Goal: Task Accomplishment & Management: Use online tool/utility

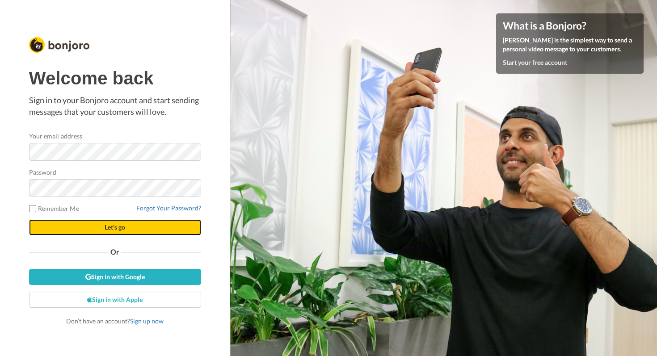
click at [130, 229] on button "Let's go" at bounding box center [115, 227] width 172 height 16
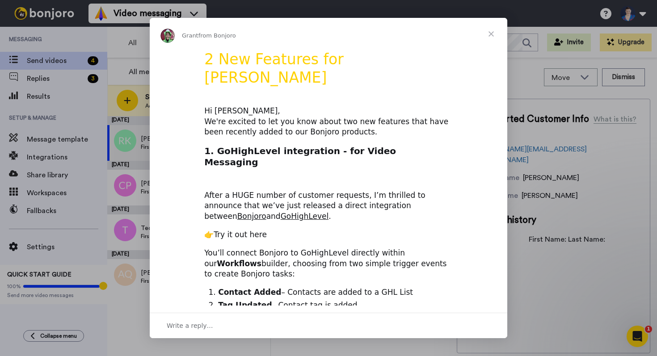
click at [247, 230] on link "Try it out here" at bounding box center [240, 234] width 53 height 9
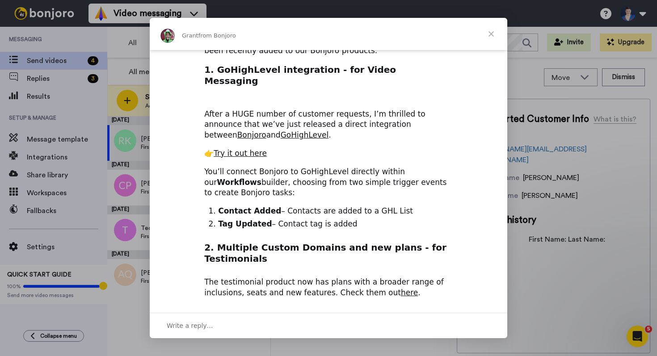
scroll to position [89, 0]
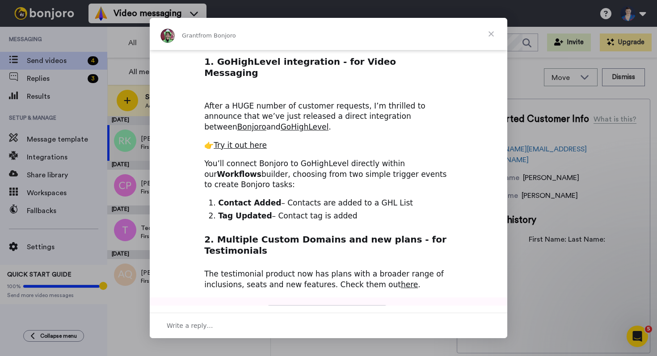
click at [492, 32] on span "Close" at bounding box center [491, 34] width 32 height 32
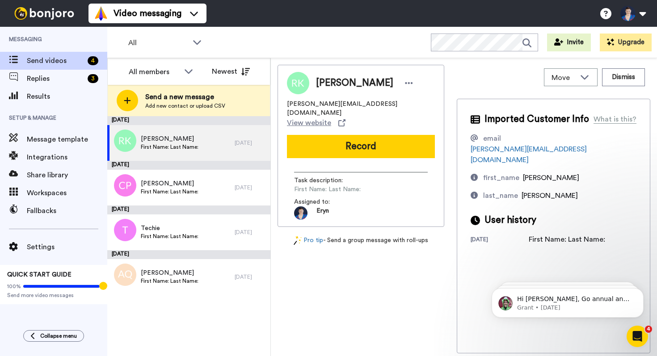
scroll to position [0, 0]
click at [36, 158] on span "Integrations" at bounding box center [67, 157] width 80 height 11
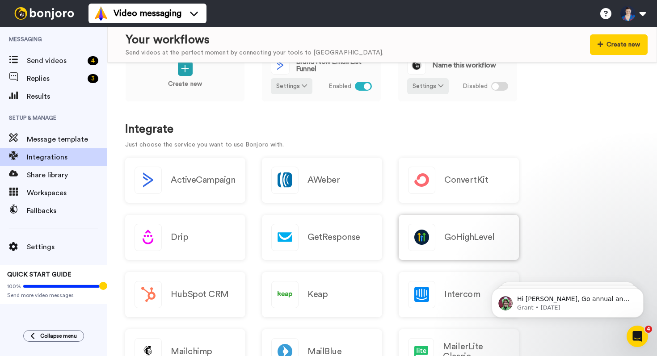
scroll to position [33, 0]
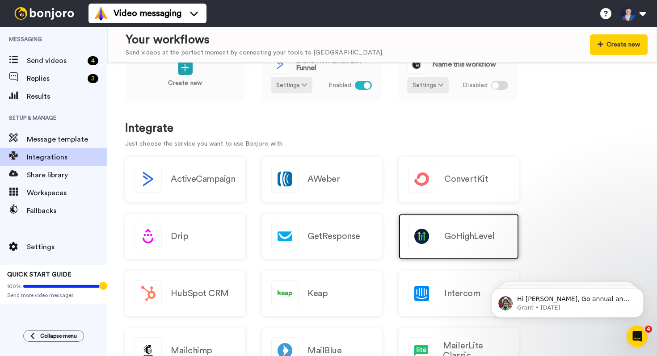
click at [478, 223] on div "GoHighLevel" at bounding box center [458, 236] width 120 height 45
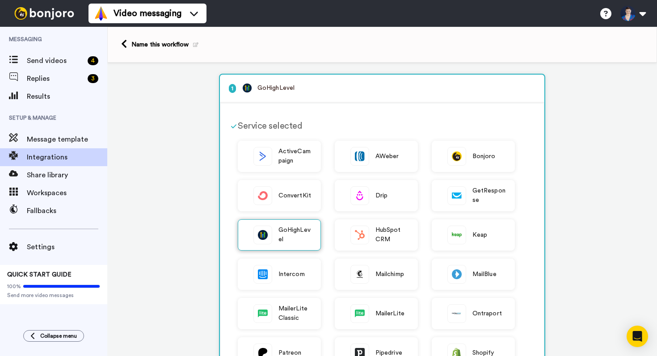
click at [264, 229] on img at bounding box center [263, 235] width 18 height 18
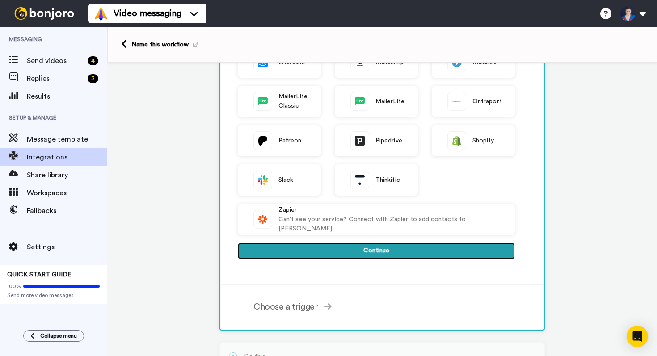
click at [295, 250] on button "Continue" at bounding box center [376, 251] width 277 height 16
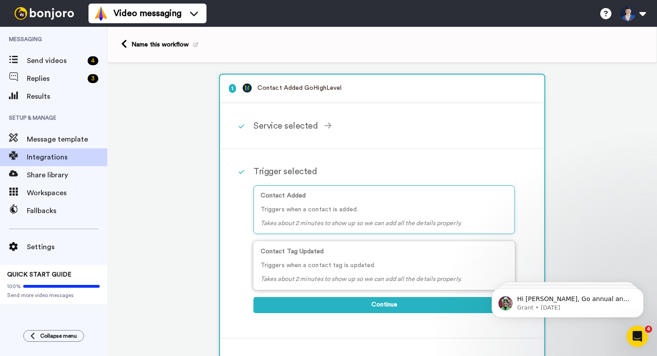
click at [335, 259] on div "Contact Tag Updated Triggers when a contact tag is updated. Takes about 2 minut…" at bounding box center [383, 265] width 261 height 49
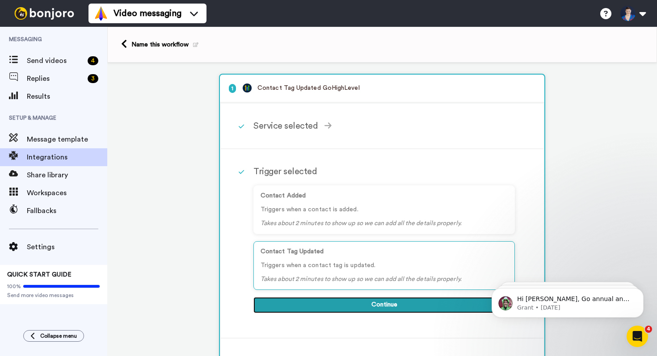
click at [378, 305] on button "Continue" at bounding box center [383, 305] width 261 height 16
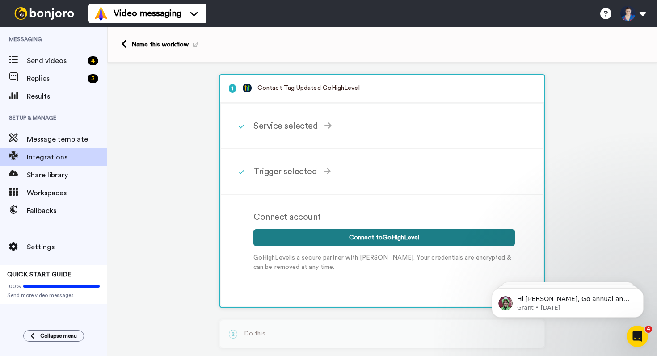
click at [388, 238] on button "Connect to GoHighLevel" at bounding box center [383, 237] width 261 height 17
click at [376, 239] on button "Connect to GoHighLevel" at bounding box center [383, 237] width 261 height 17
click at [356, 235] on button "Connect to GoHighLevel" at bounding box center [383, 237] width 261 height 17
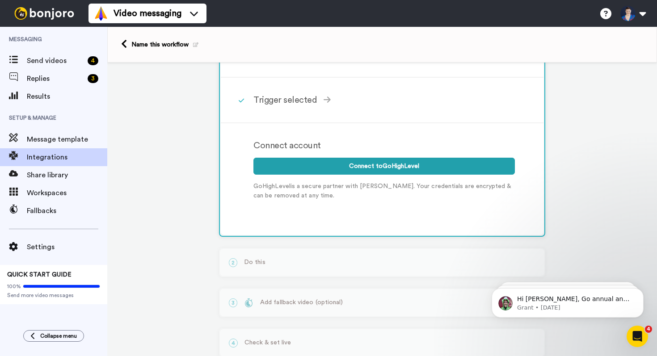
scroll to position [97, 0]
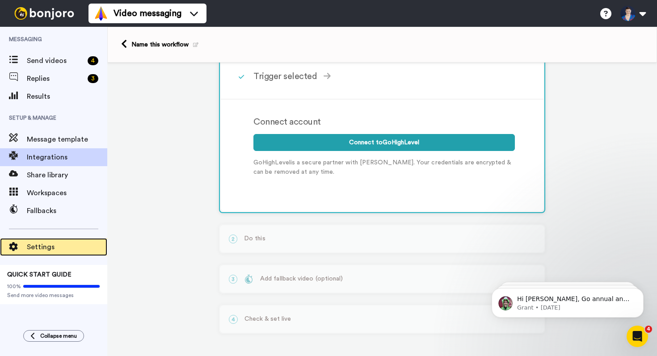
click at [38, 247] on span "Settings" at bounding box center [67, 247] width 80 height 11
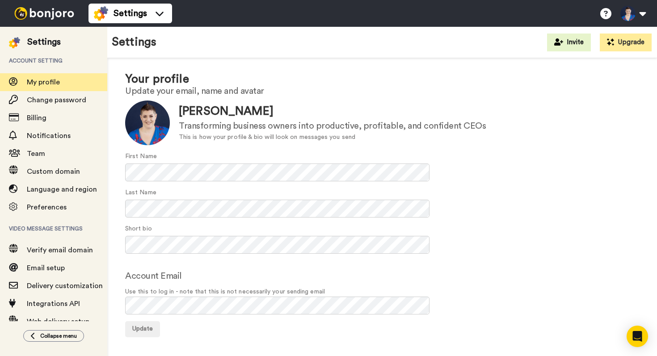
scroll to position [34, 0]
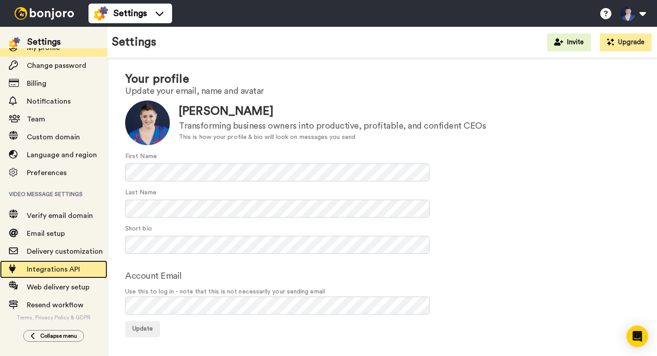
click at [62, 266] on span "Integrations API" at bounding box center [53, 269] width 53 height 7
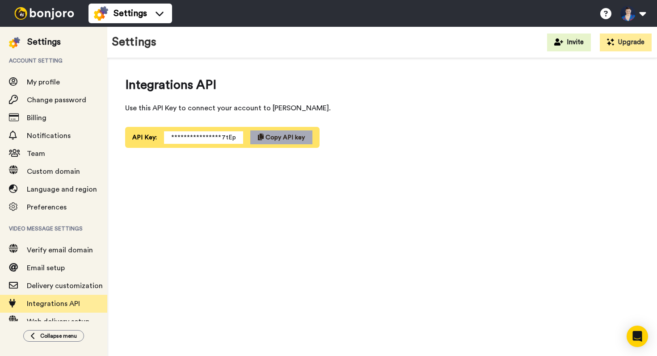
click at [265, 137] on span "Copy API key" at bounding box center [284, 137] width 39 height 6
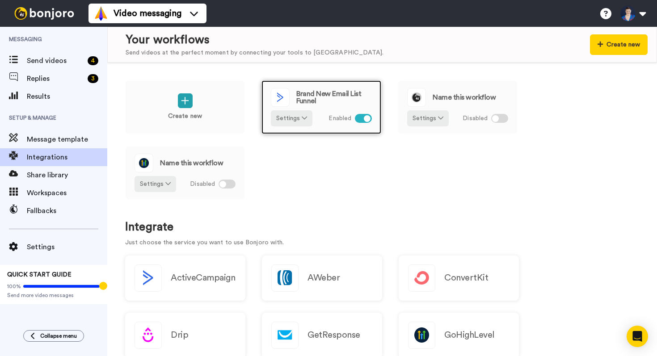
click at [360, 121] on div at bounding box center [363, 118] width 17 height 9
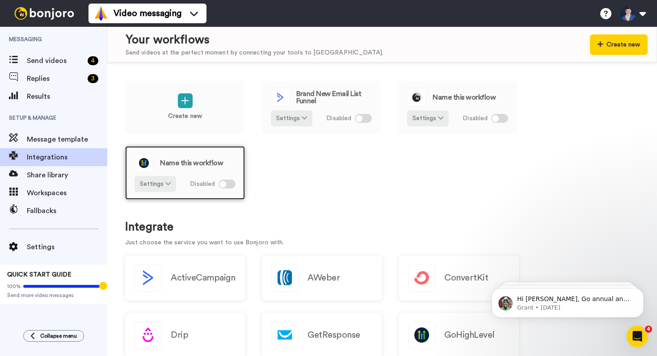
click at [197, 161] on span "Name this workflow" at bounding box center [191, 162] width 63 height 7
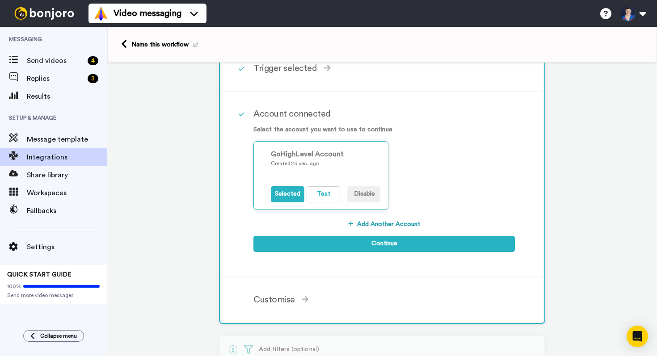
scroll to position [114, 0]
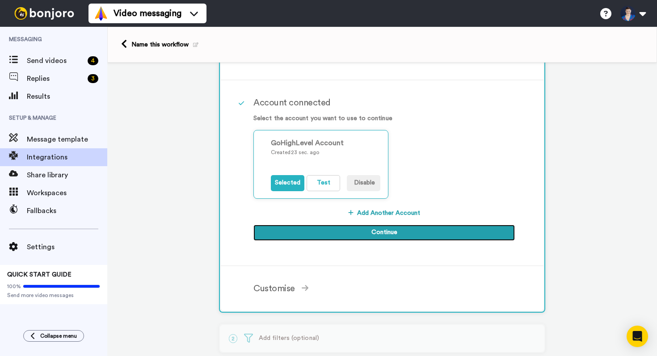
click at [387, 229] on button "Continue" at bounding box center [383, 233] width 261 height 16
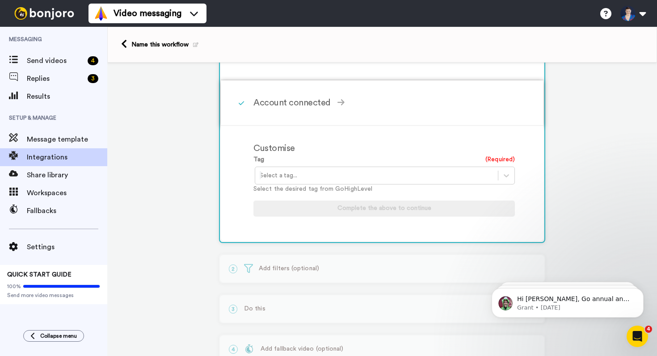
scroll to position [0, 0]
click at [310, 180] on div at bounding box center [377, 175] width 234 height 11
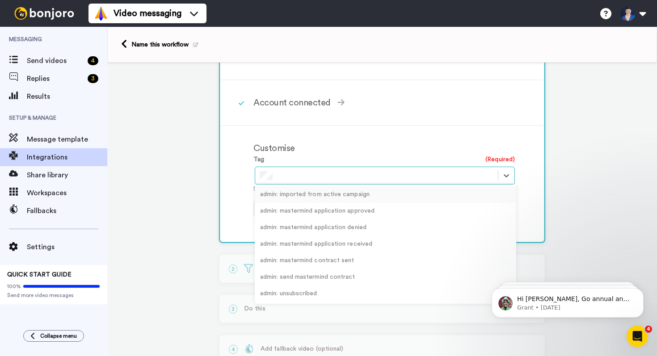
click at [330, 146] on div "Customise" at bounding box center [383, 148] width 261 height 13
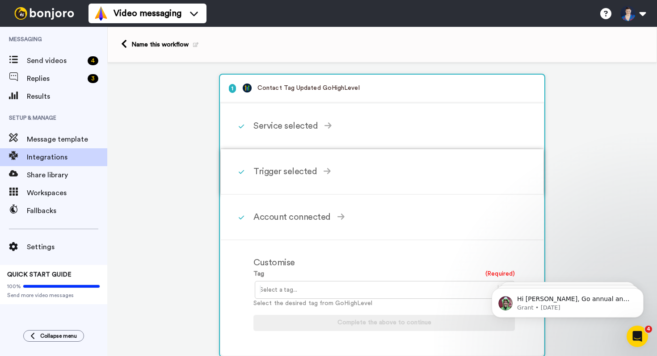
click at [290, 172] on div "Trigger selected" at bounding box center [383, 171] width 261 height 13
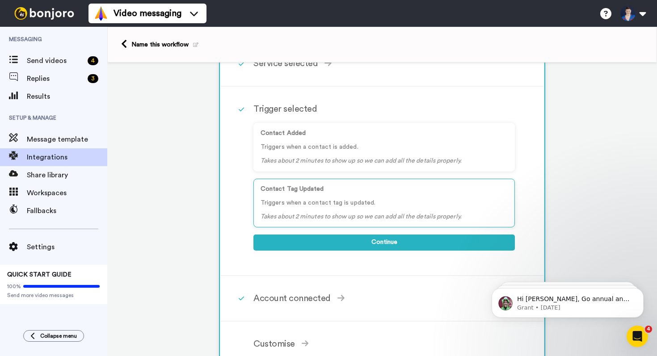
scroll to position [104, 0]
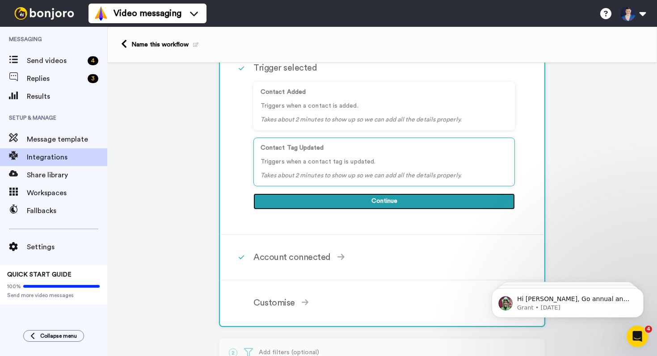
click at [299, 200] on button "Continue" at bounding box center [383, 201] width 261 height 16
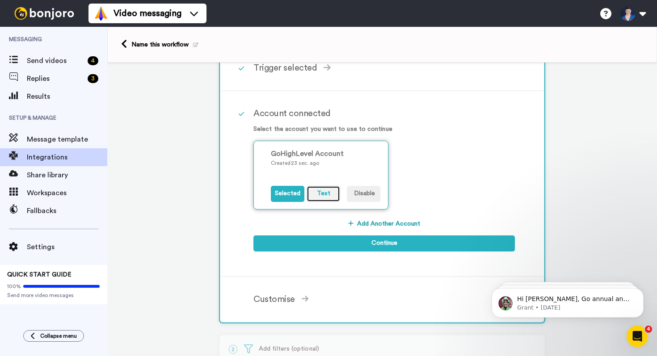
click at [312, 193] on button "Test" at bounding box center [323, 194] width 34 height 16
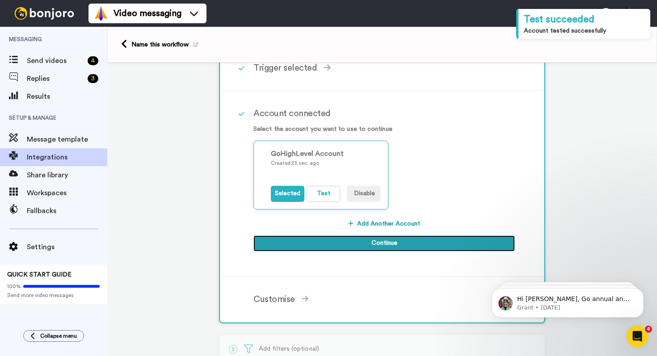
click at [310, 242] on button "Continue" at bounding box center [383, 243] width 261 height 16
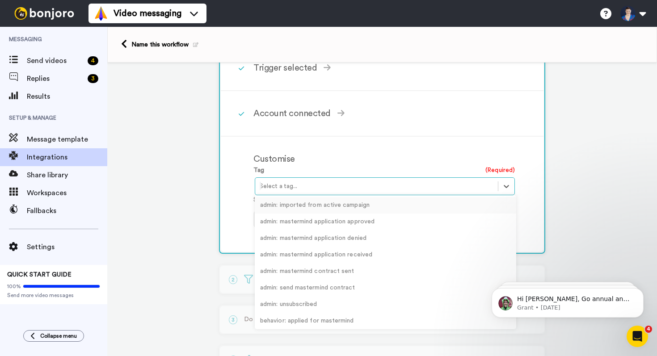
click at [287, 184] on div at bounding box center [377, 186] width 234 height 11
click at [356, 157] on div "Customise" at bounding box center [383, 158] width 261 height 13
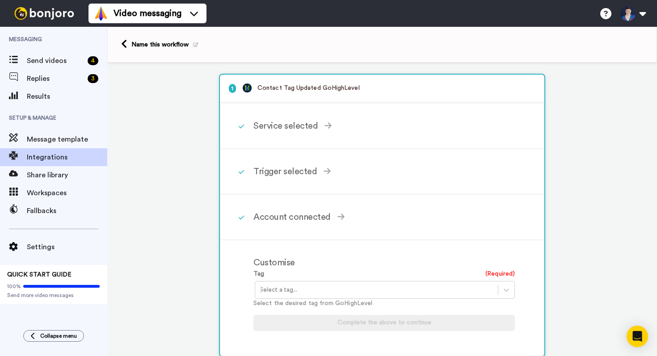
click at [268, 285] on div "Select a tag..." at bounding box center [376, 290] width 243 height 14
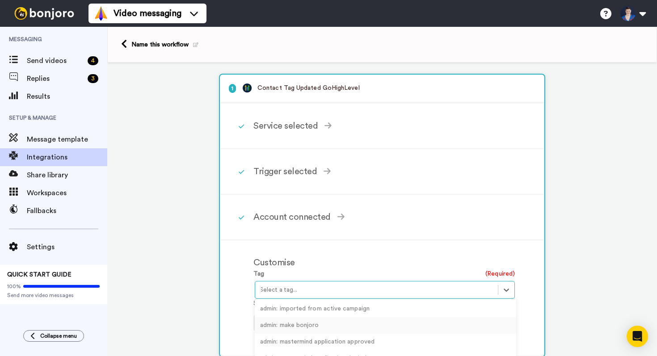
click at [268, 322] on div "admin: make bonjoro" at bounding box center [385, 325] width 261 height 17
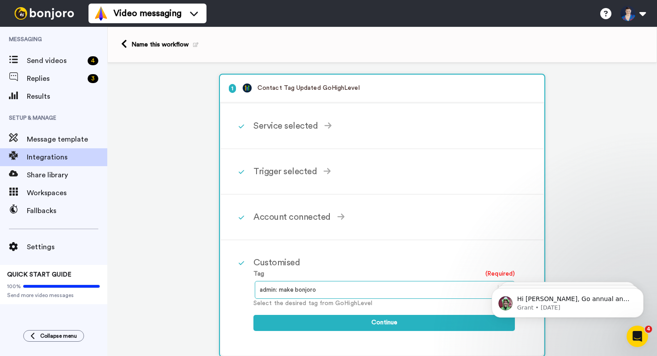
click at [336, 314] on div "Tag (Required) option admin: make bonjoro, selected. Select is focused ,type to…" at bounding box center [383, 304] width 261 height 71
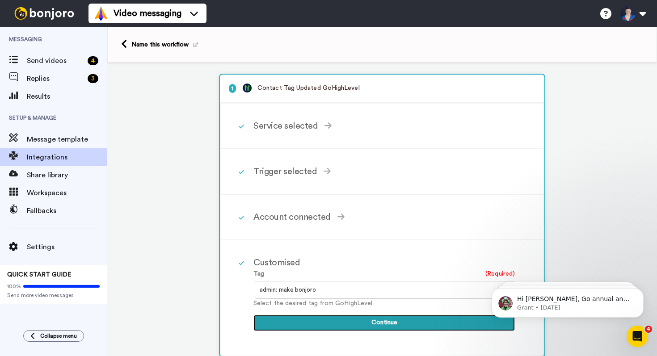
click at [341, 322] on button "Continue" at bounding box center [383, 323] width 261 height 16
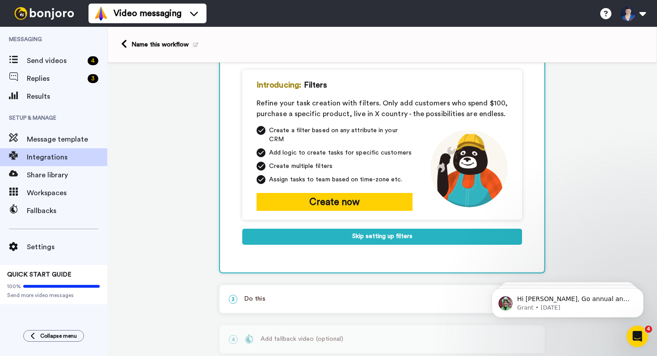
scroll to position [92, 0]
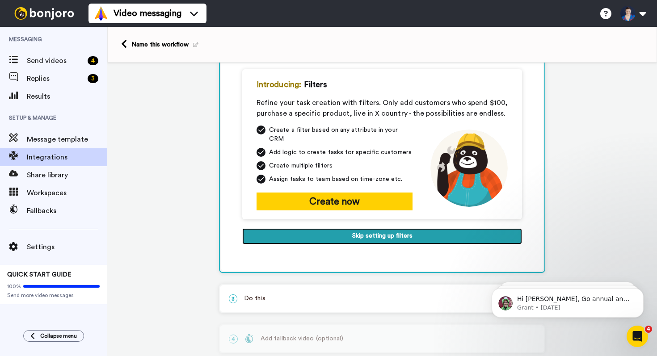
click at [346, 231] on button "Skip setting up filters" at bounding box center [382, 236] width 280 height 16
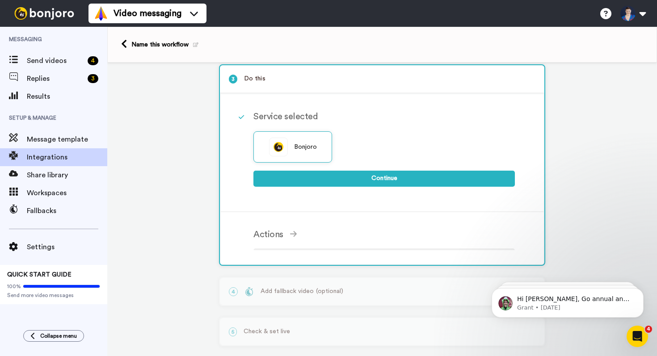
scroll to position [89, 0]
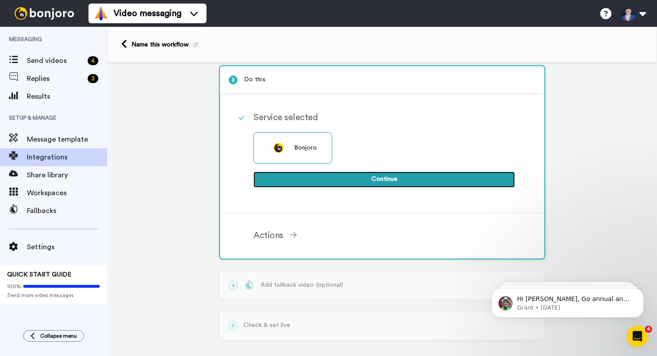
click at [351, 178] on button "Continue" at bounding box center [383, 180] width 261 height 16
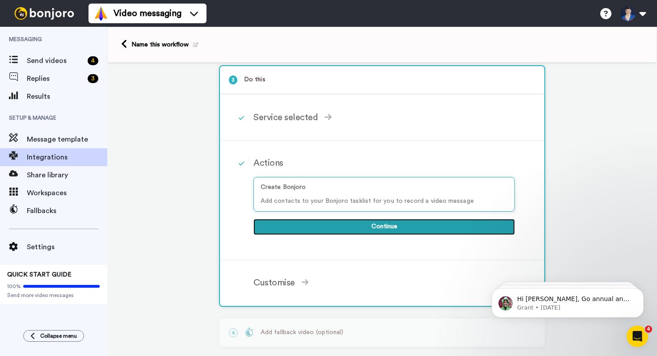
click at [355, 225] on button "Continue" at bounding box center [383, 227] width 261 height 16
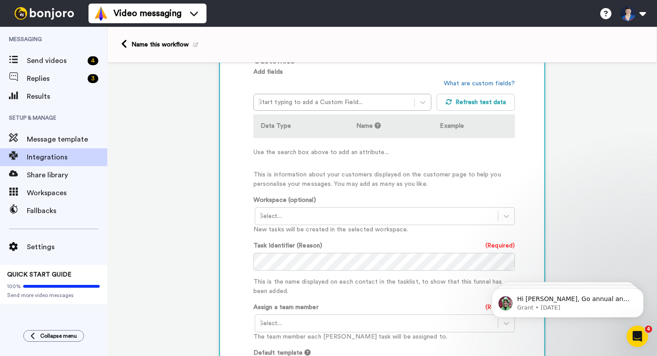
scroll to position [242, 0]
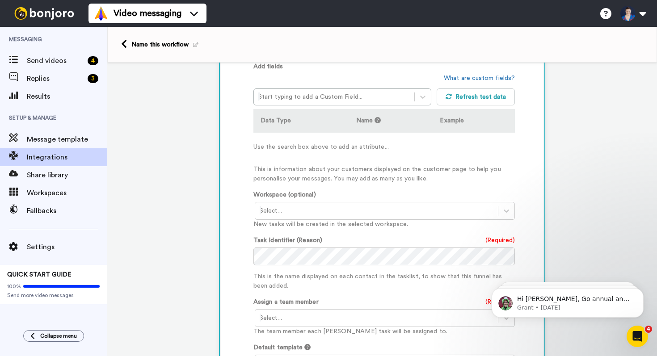
click at [346, 214] on div at bounding box center [377, 210] width 234 height 11
click at [348, 183] on p "This is information about your customers displayed on the customer page to help…" at bounding box center [383, 174] width 261 height 19
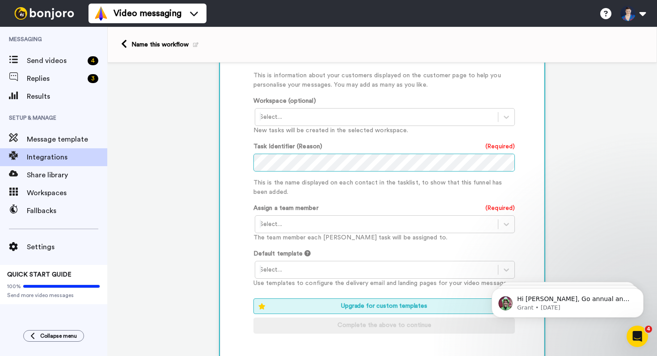
scroll to position [336, 0]
click at [343, 228] on div at bounding box center [377, 223] width 234 height 11
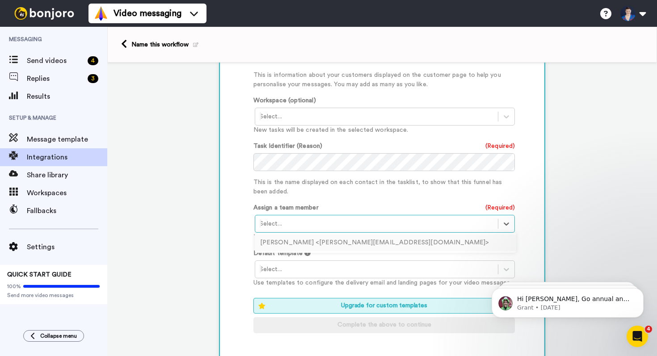
click at [334, 239] on div "[PERSON_NAME] <[PERSON_NAME][EMAIL_ADDRESS][DOMAIN_NAME]>" at bounding box center [385, 243] width 261 height 17
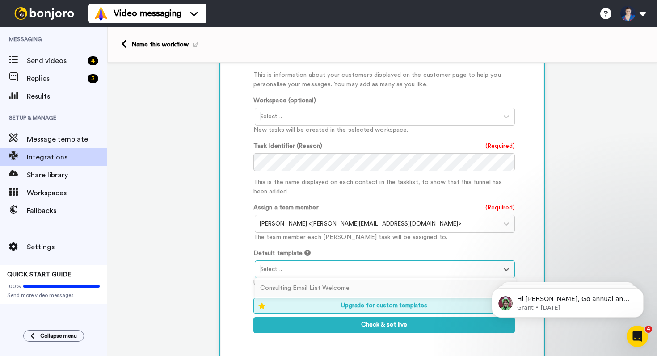
click at [325, 276] on div "Select..." at bounding box center [376, 269] width 243 height 14
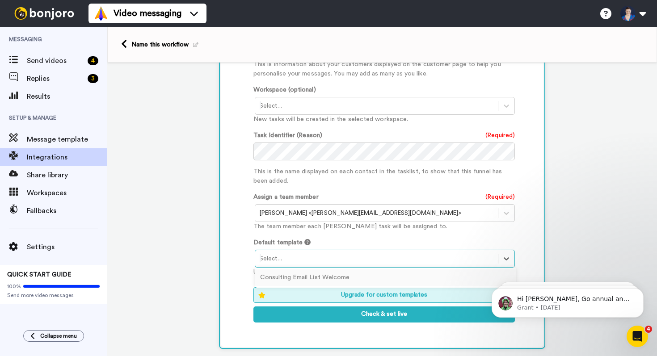
scroll to position [348, 0]
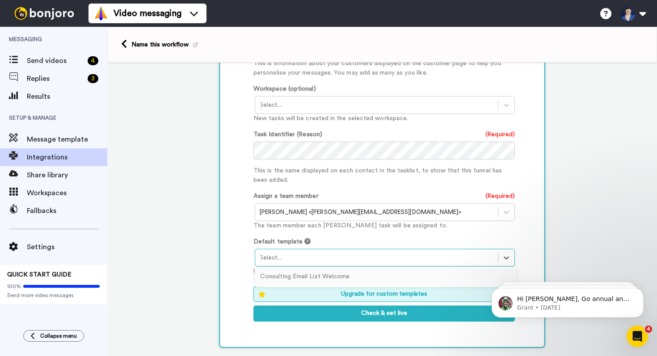
click at [329, 243] on div "Default template option Consulting Email List Welcome focused, 1 of 1. 1 result…" at bounding box center [383, 256] width 261 height 39
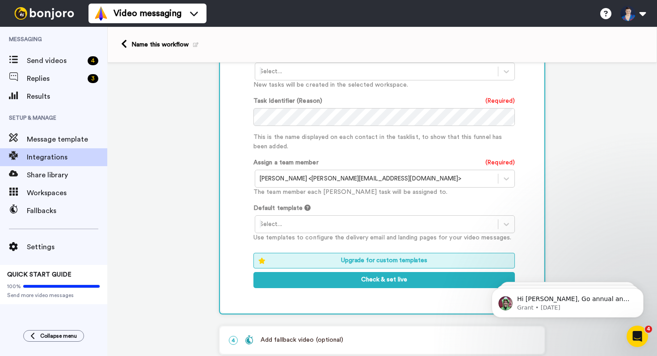
scroll to position [386, 0]
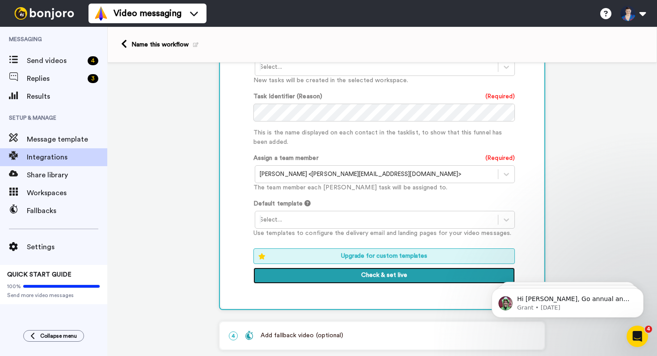
click at [336, 273] on button "Check & set live" at bounding box center [383, 276] width 261 height 16
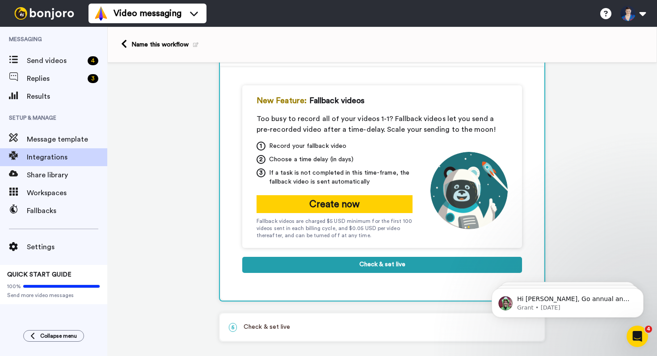
scroll to position [167, 0]
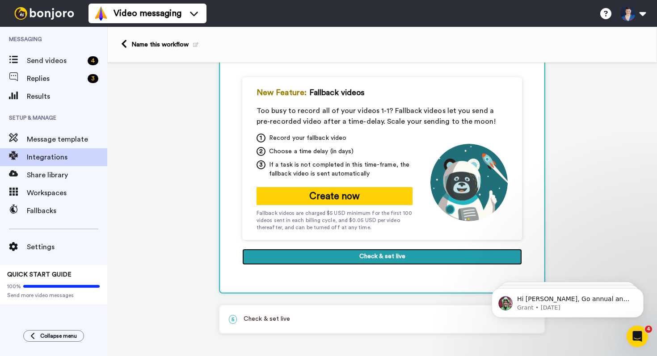
click at [390, 259] on button "Check & set live" at bounding box center [382, 257] width 280 height 16
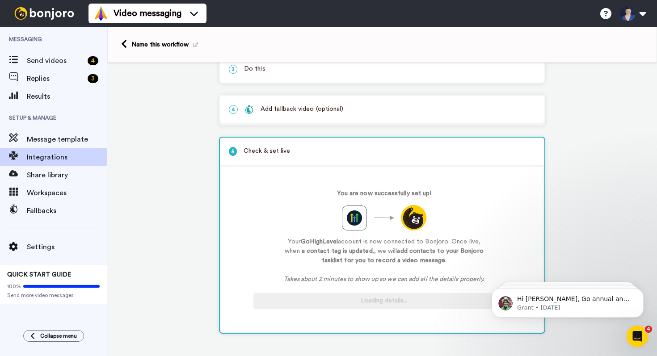
scroll to position [102, 0]
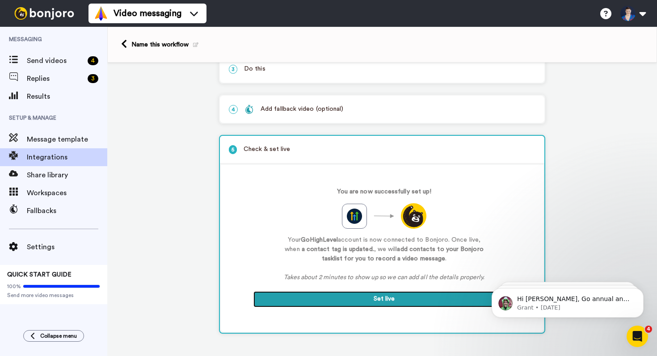
click at [381, 297] on button "Set live" at bounding box center [383, 299] width 261 height 16
